Goal: Transaction & Acquisition: Purchase product/service

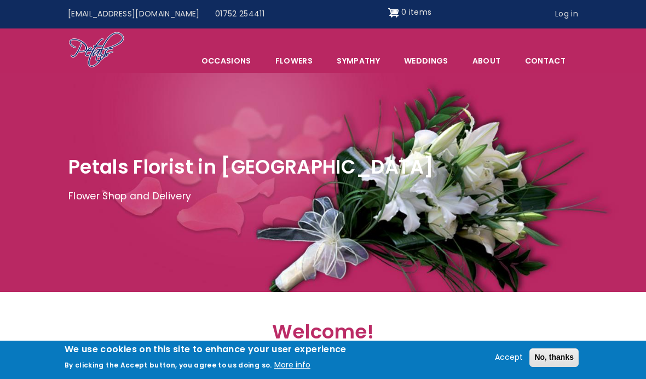
click at [232, 61] on span "Occasions" at bounding box center [226, 60] width 73 height 23
click at [363, 59] on link "Sympathy" at bounding box center [358, 60] width 66 height 23
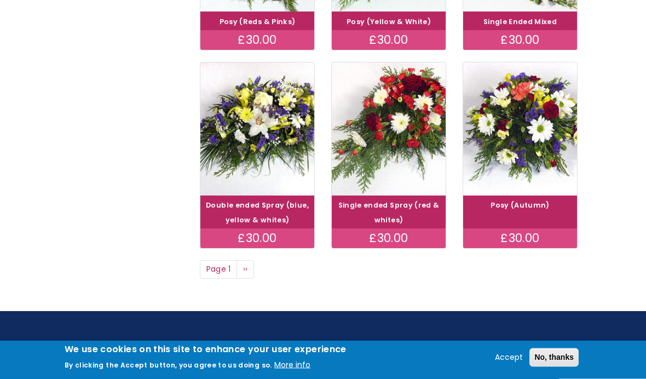
scroll to position [746, 0]
click at [246, 260] on link "Next page ››" at bounding box center [246, 269] width 18 height 19
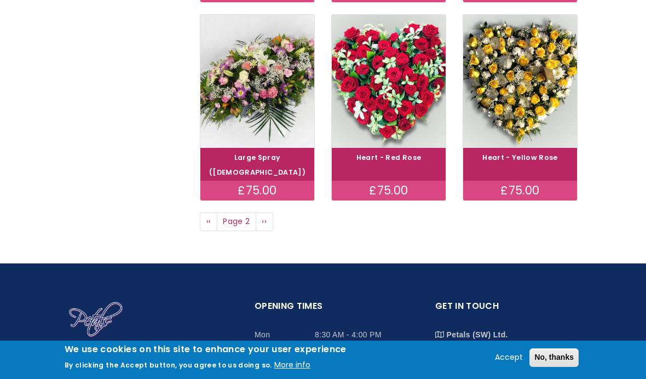
scroll to position [787, 0]
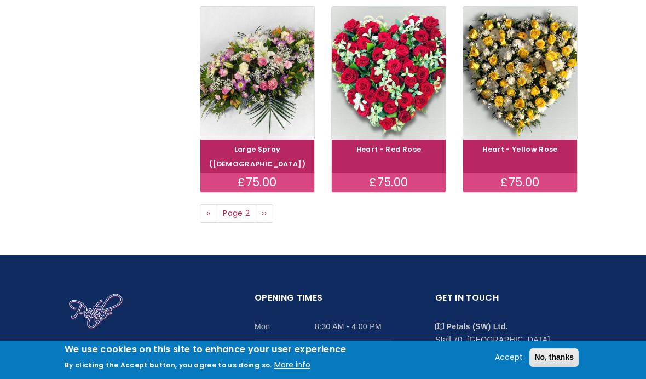
click at [268, 204] on link "Next page ››" at bounding box center [265, 213] width 18 height 19
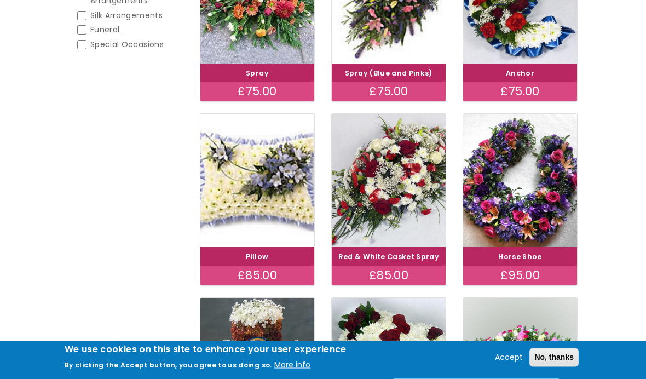
scroll to position [297, 0]
click at [409, 260] on link "Red & White Casket Spray" at bounding box center [388, 256] width 101 height 9
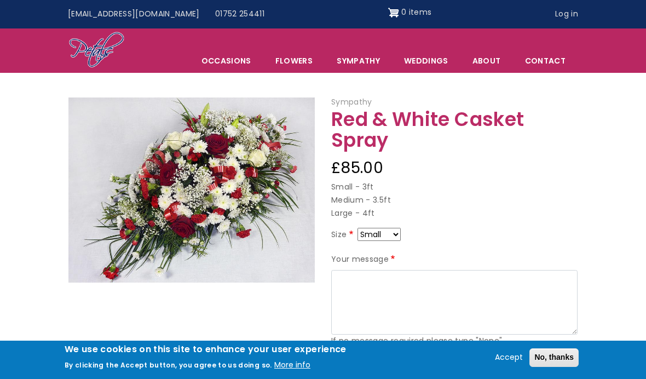
click at [394, 229] on select "Small Medium Large" at bounding box center [379, 234] width 43 height 13
select select "10"
click at [384, 199] on p "Small - 3ft Medium - 3.5ft Large - 4ft" at bounding box center [454, 200] width 246 height 39
click at [384, 195] on p "Small - 3ft Medium - 3.5ft Large - 4ft" at bounding box center [454, 200] width 246 height 39
click at [401, 233] on select "Small Medium Large" at bounding box center [379, 234] width 43 height 13
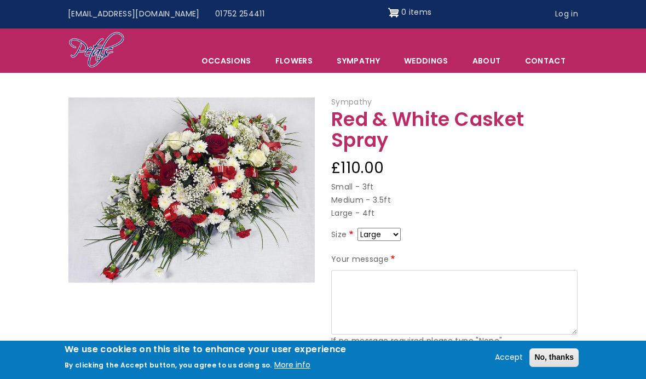
select select "9"
click at [369, 214] on p "Small - 3ft Medium - 3.5ft Large - 4ft" at bounding box center [454, 200] width 246 height 39
click at [372, 206] on p "Small - 3ft Medium - 3.5ft Large - 4ft" at bounding box center [454, 200] width 246 height 39
click at [400, 233] on select "Small Medium Large" at bounding box center [379, 234] width 43 height 13
select select "10"
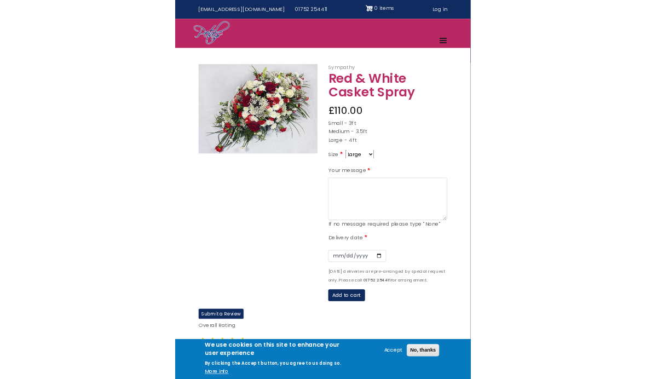
scroll to position [1, 0]
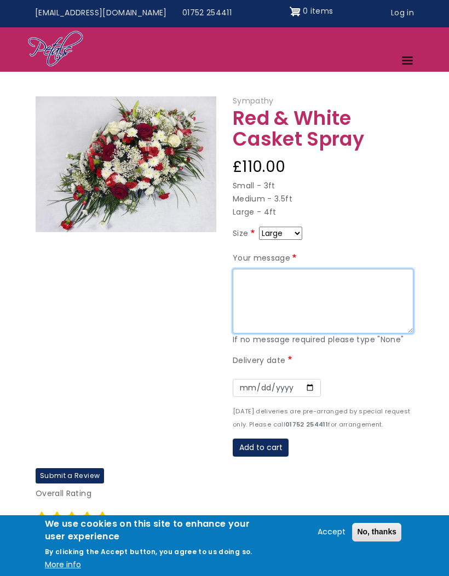
click at [259, 277] on textarea "Your message" at bounding box center [323, 301] width 181 height 65
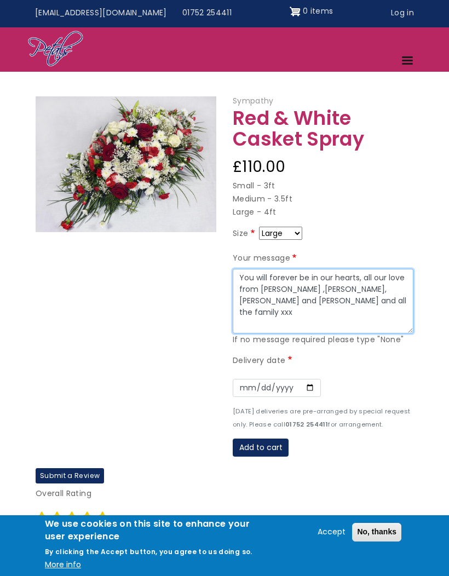
click at [363, 289] on textarea "You will forever be in our hearts, all our love from [PERSON_NAME] ,[PERSON_NAM…" at bounding box center [323, 301] width 181 height 65
click at [337, 286] on textarea "You will forever be in our hearts, all our love from [PERSON_NAME] ,[PERSON_NAM…" at bounding box center [323, 301] width 181 height 65
click at [348, 286] on textarea "You will forever be in our hearts, all our love from [PERSON_NAME] ,[PERSON_NAM…" at bounding box center [323, 301] width 181 height 65
click at [370, 285] on textarea "You will forever be in our hearts, all our love from [PERSON_NAME] ,[PERSON_NAM…" at bounding box center [323, 301] width 181 height 65
type textarea "You will forever be in our hearts, all our love from [PERSON_NAME] ,[PERSON_NAM…"
